Goal: Task Accomplishment & Management: Use online tool/utility

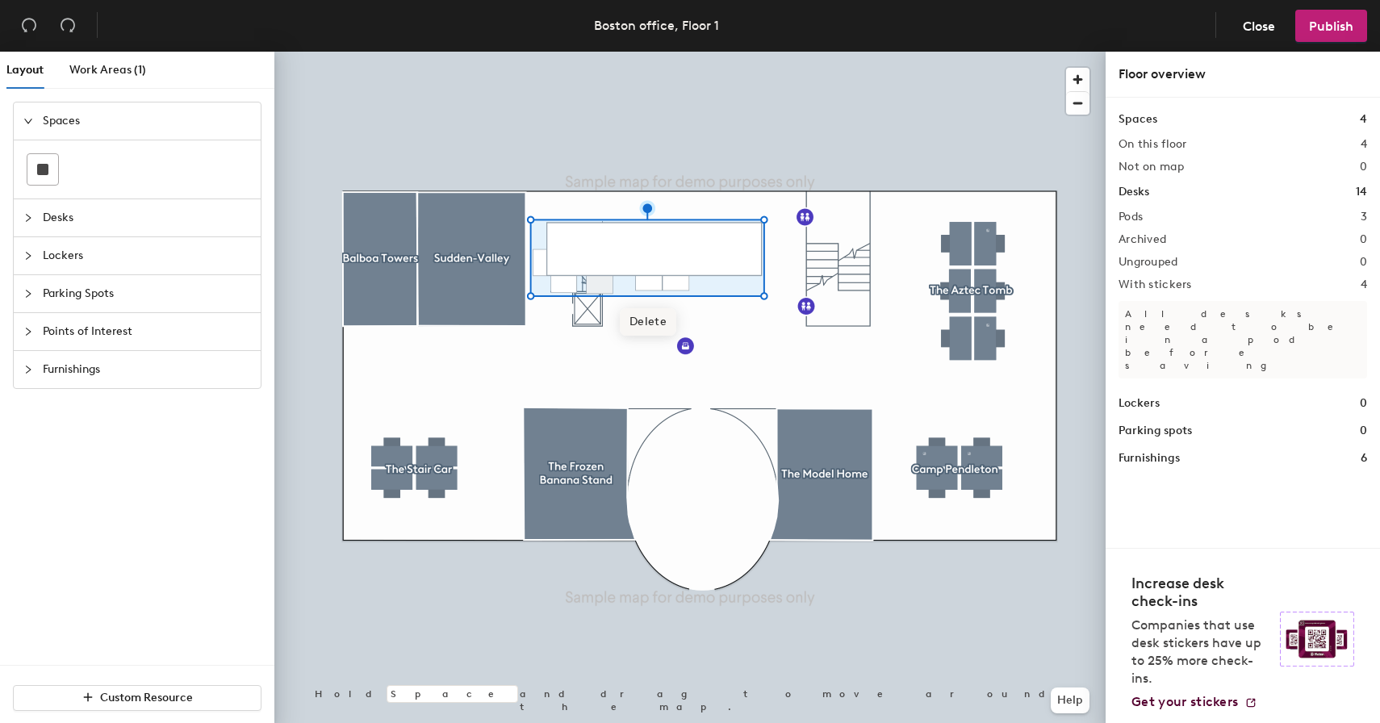
click at [651, 320] on span "Delete" at bounding box center [648, 321] width 56 height 27
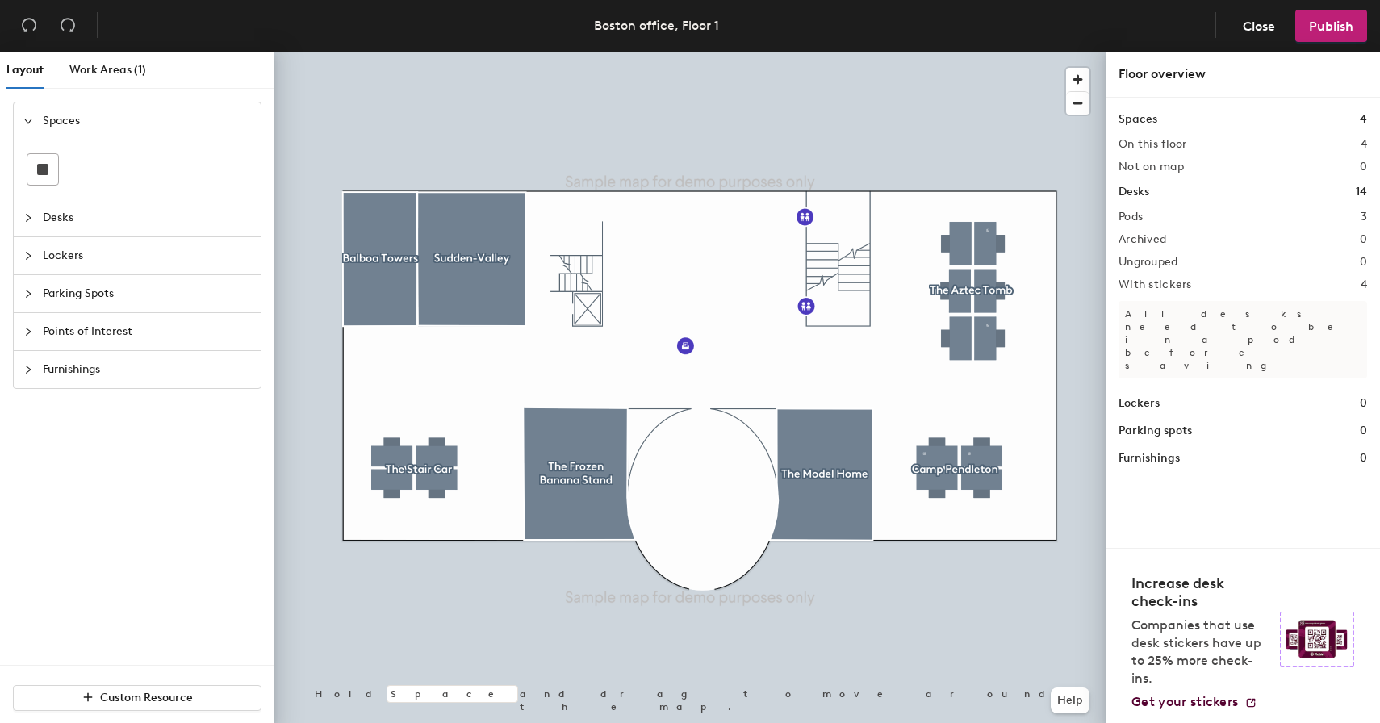
click at [70, 210] on span "Desks" at bounding box center [147, 217] width 208 height 37
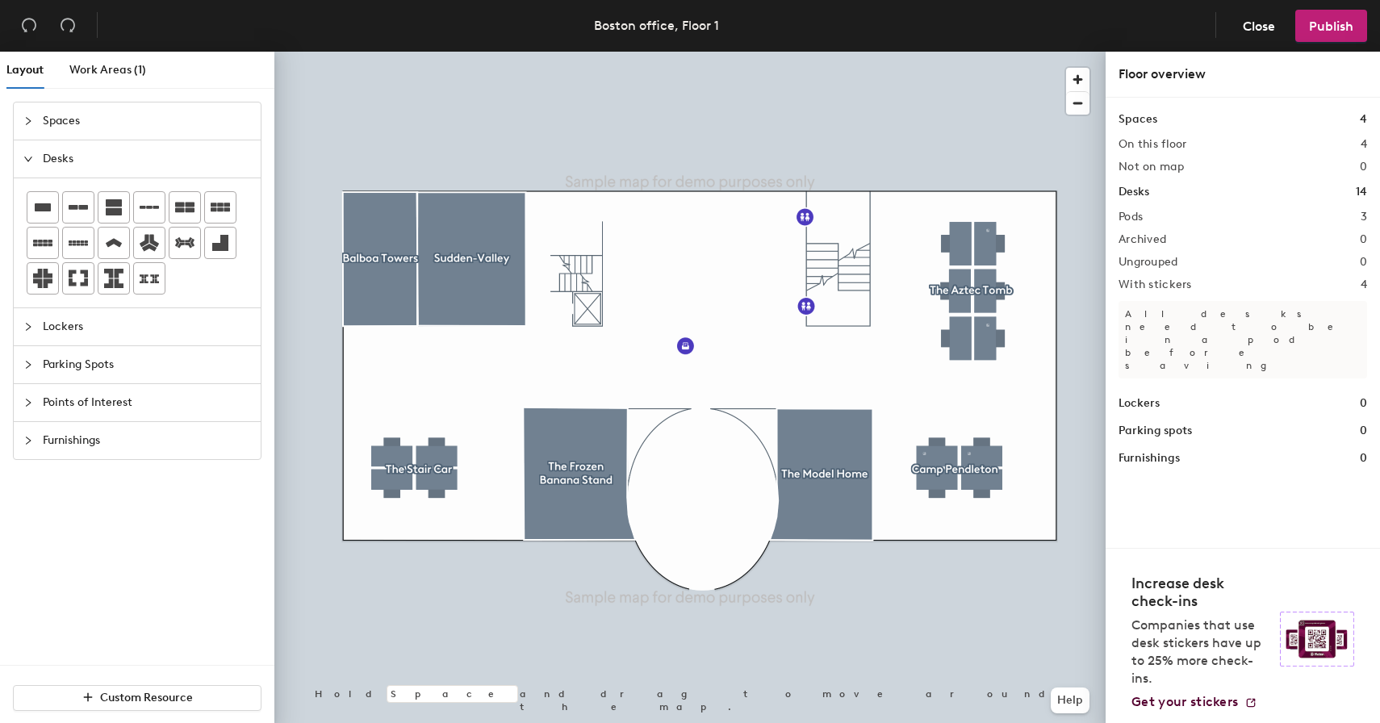
click at [912, 278] on div "Layout Work Areas (1) Spaces Desks Lockers Parking Spots Points of Interest Fur…" at bounding box center [690, 391] width 1380 height 678
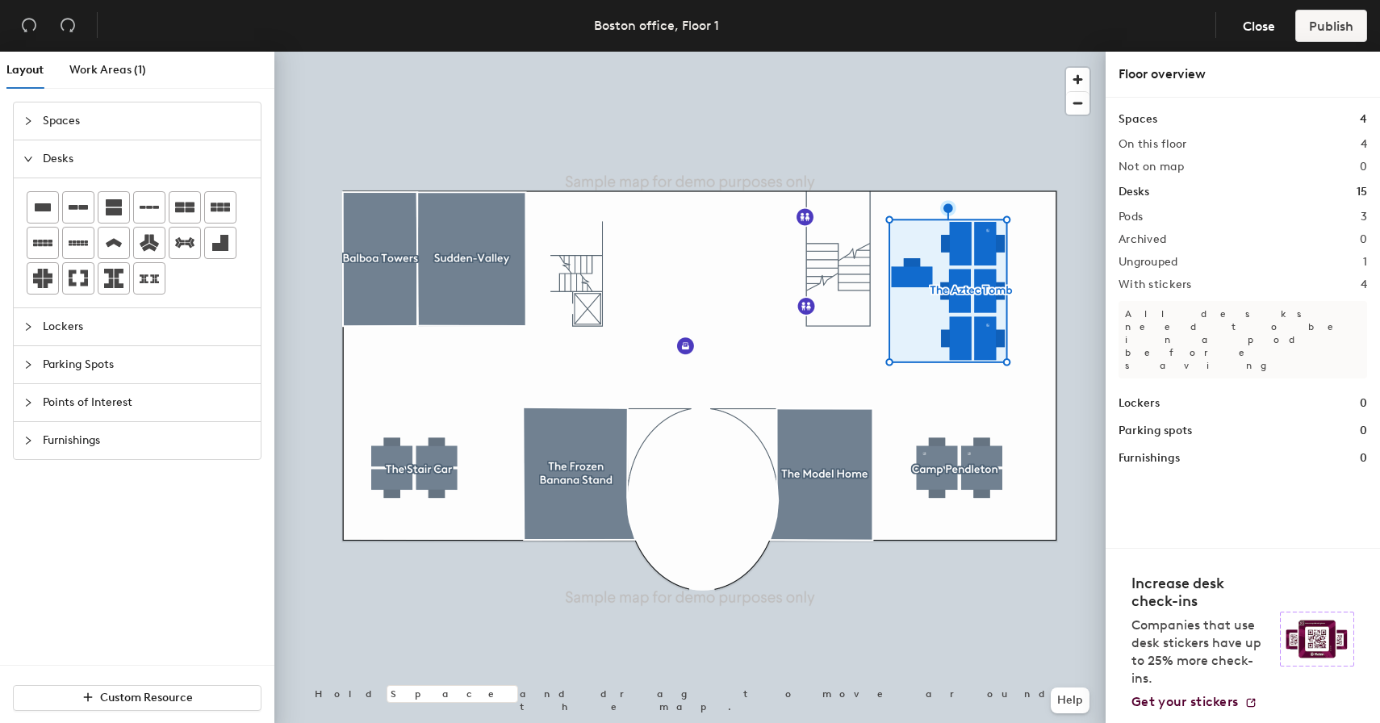
click at [901, 52] on div at bounding box center [689, 52] width 831 height 0
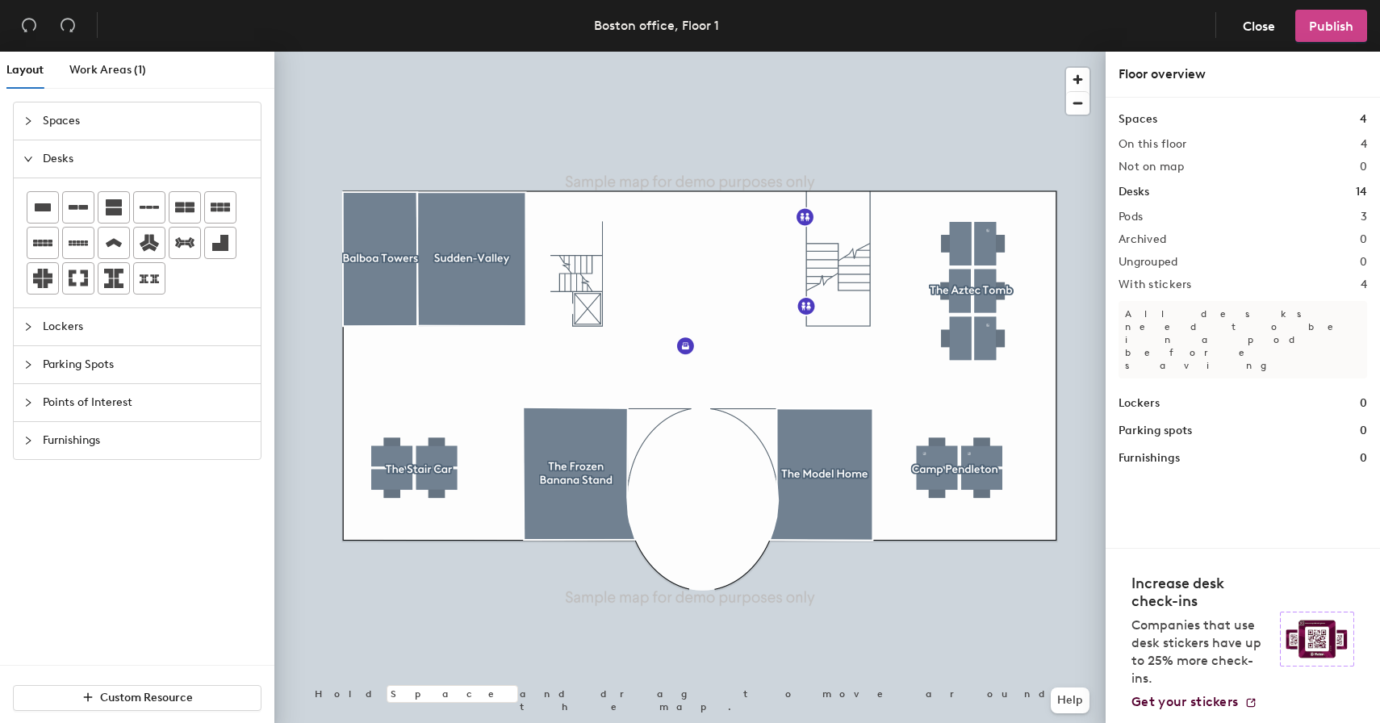
click at [1320, 27] on span "Publish" at bounding box center [1331, 26] width 44 height 15
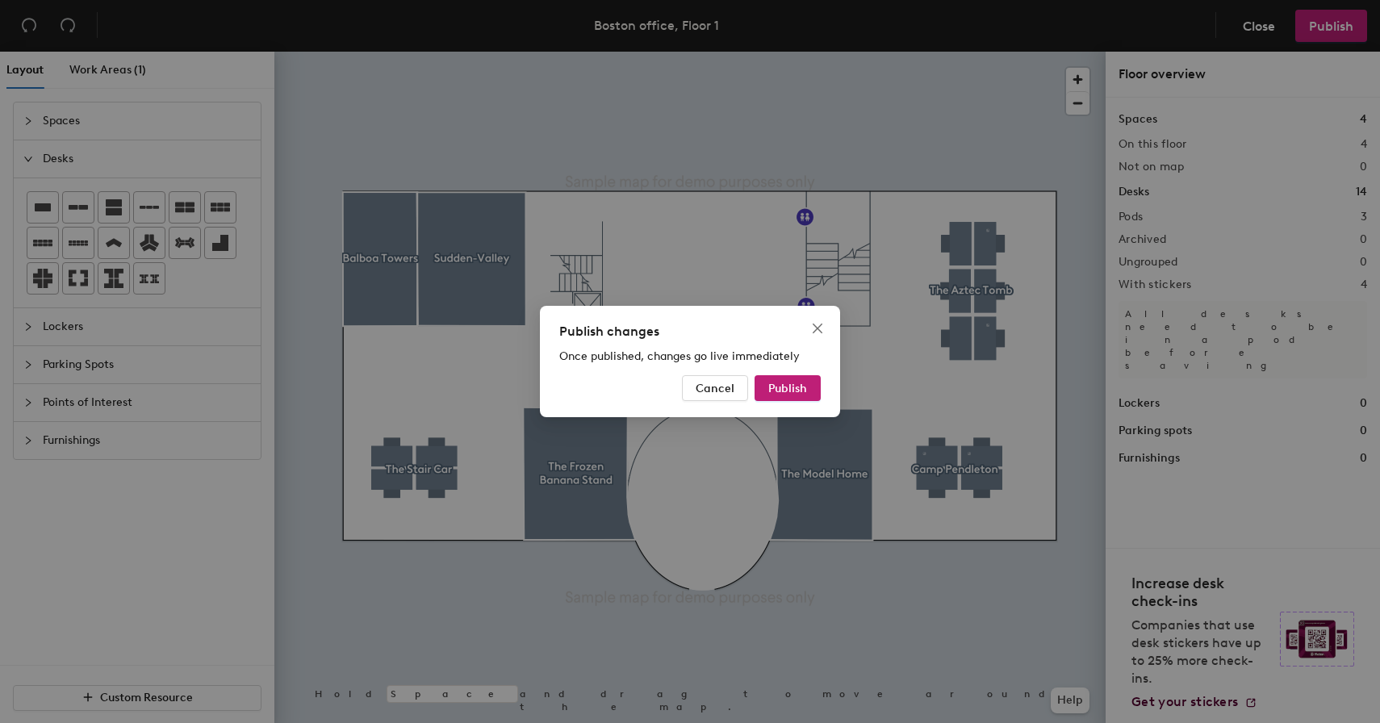
click at [801, 372] on div "Publish changes Once published, changes go live immediately Cancel Publish" at bounding box center [690, 361] width 300 height 111
click at [797, 386] on span "Publish" at bounding box center [787, 389] width 39 height 14
